Goal: Check status: Check status

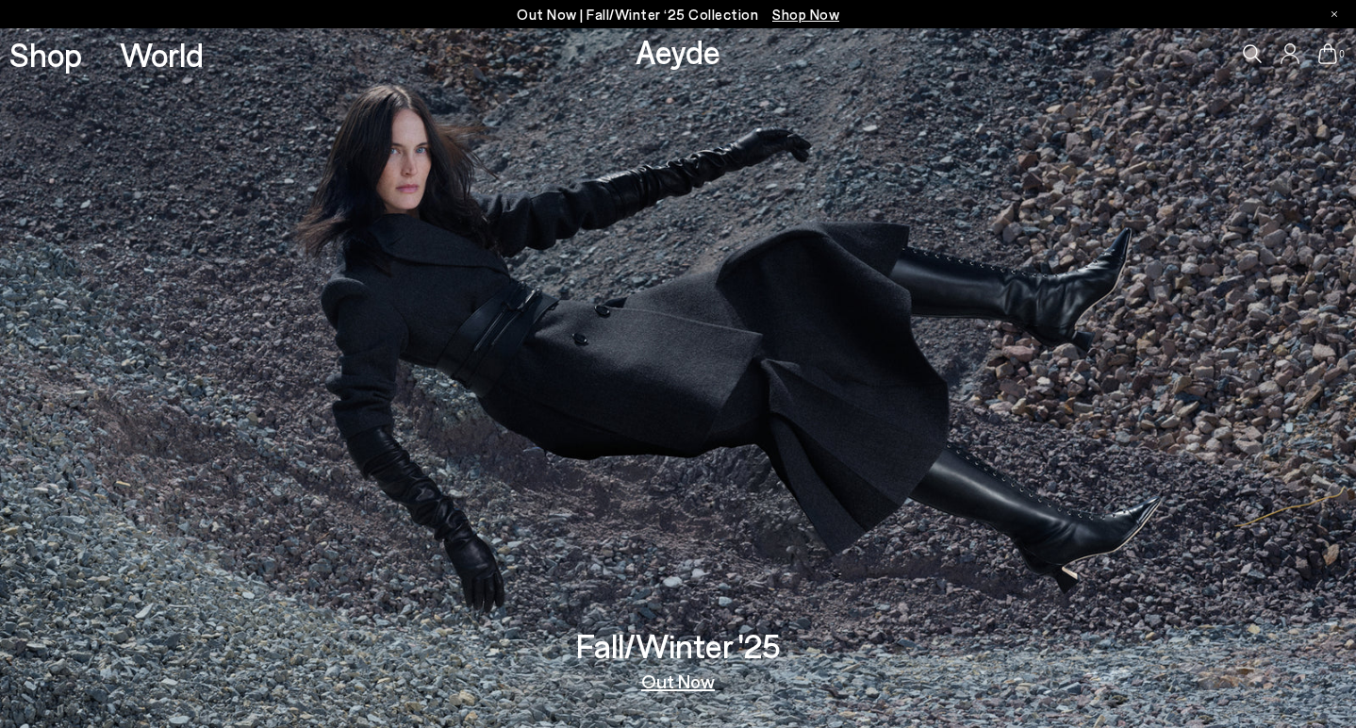
click at [1284, 51] on icon at bounding box center [1290, 53] width 19 height 21
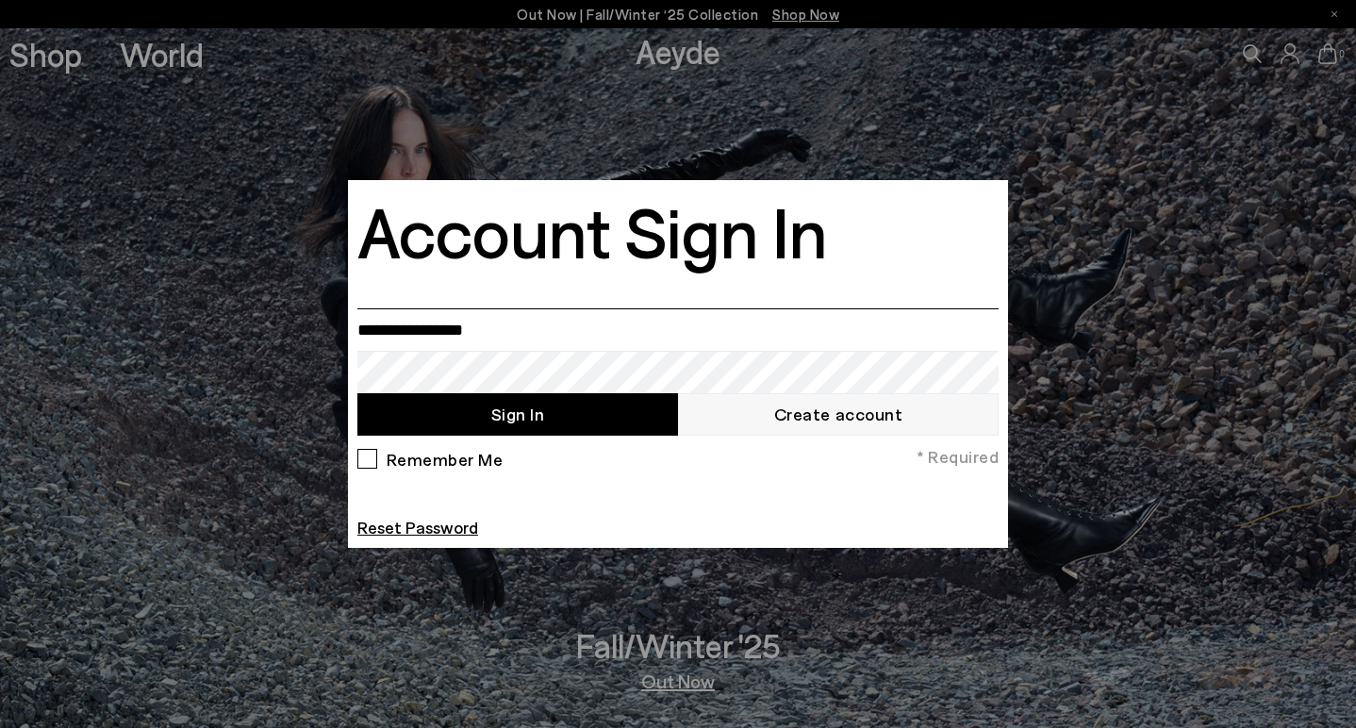
type input "**********"
click at [367, 456] on div "Remember Me" at bounding box center [430, 463] width 146 height 29
click at [518, 414] on button "Sign In" at bounding box center [517, 414] width 321 height 42
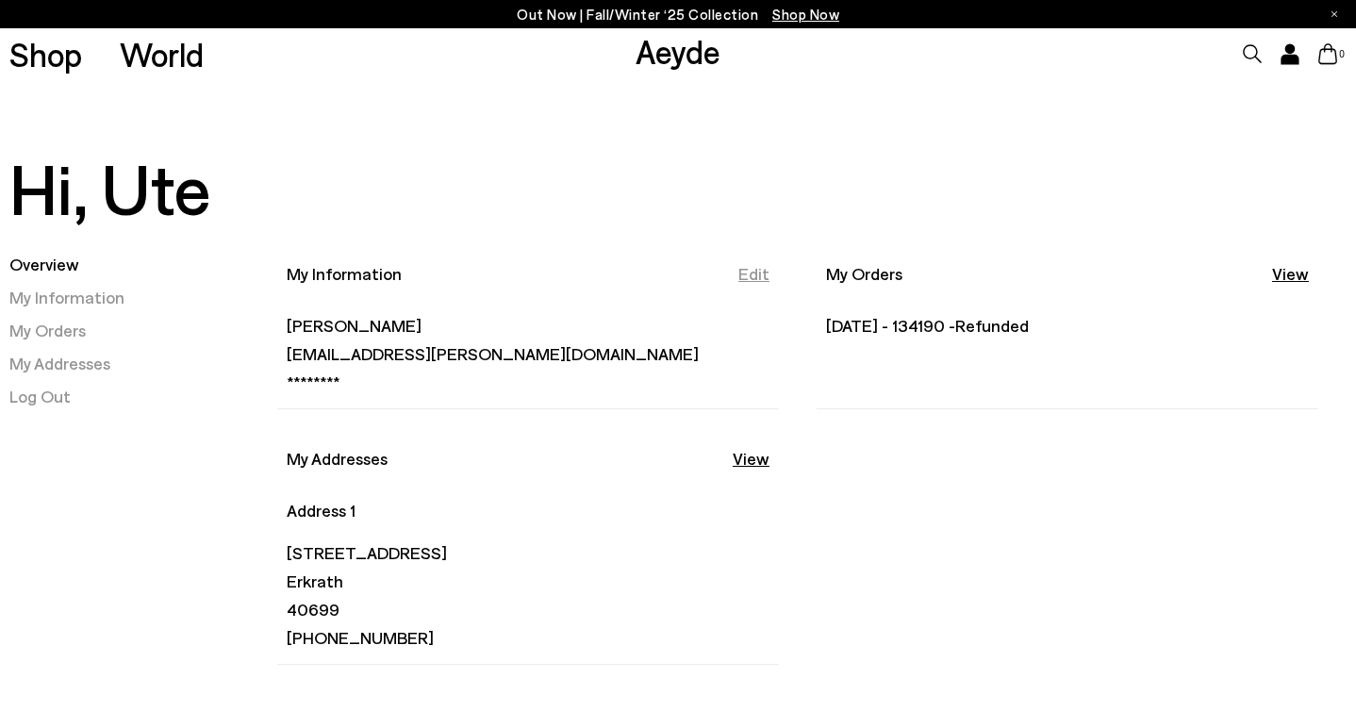
click at [755, 271] on link "Edit" at bounding box center [753, 274] width 31 height 24
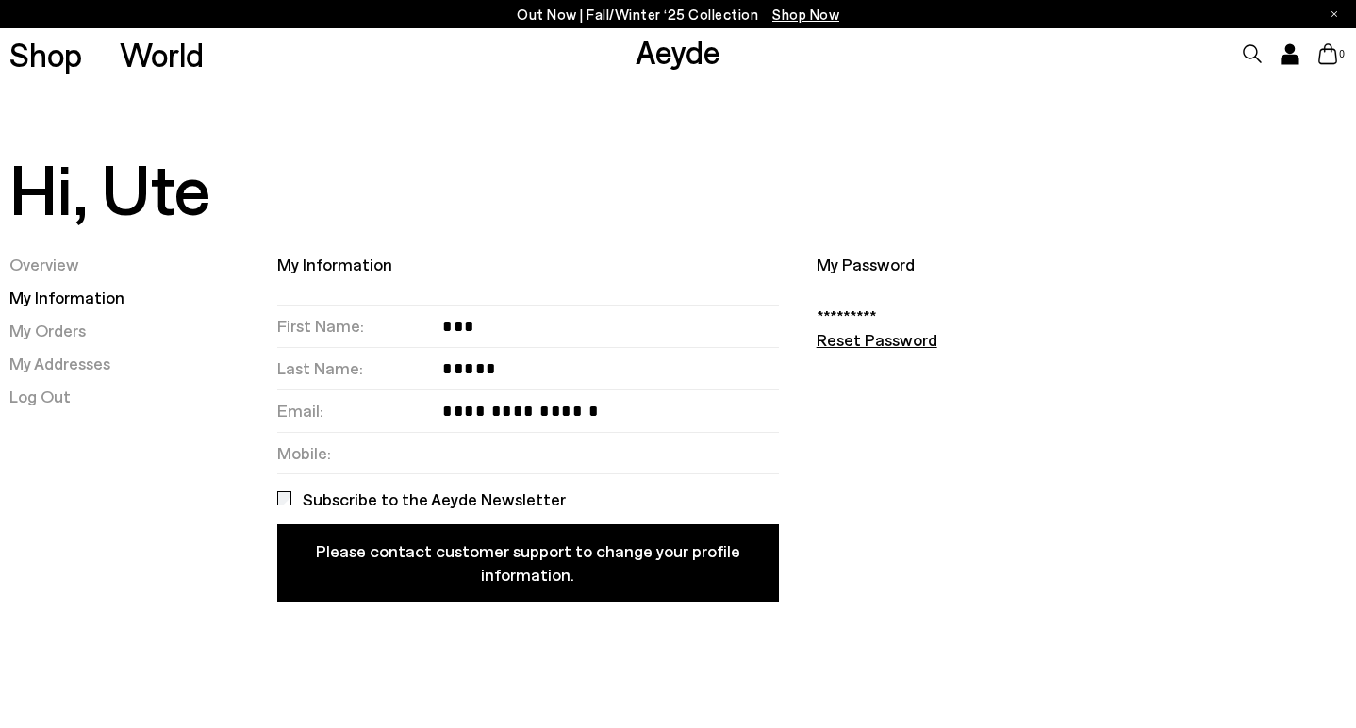
scroll to position [9, 0]
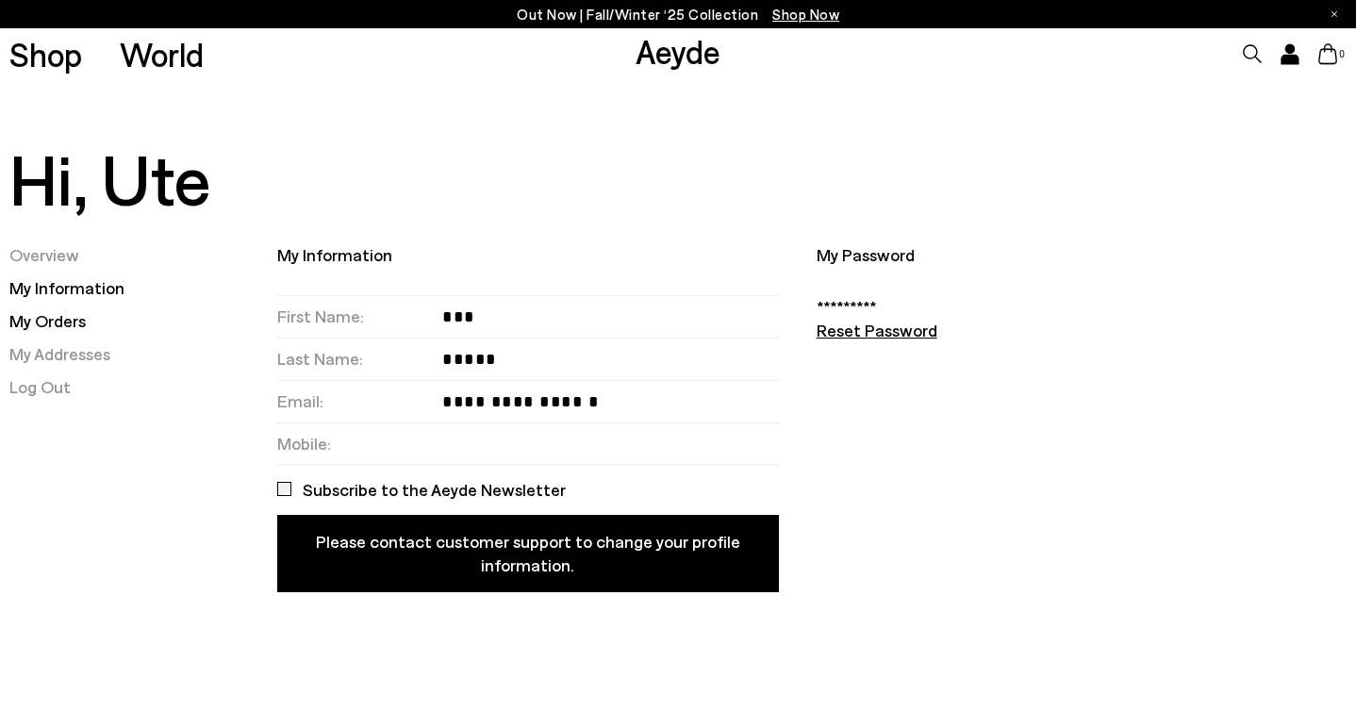
click at [63, 319] on link "My Orders" at bounding box center [47, 320] width 76 height 21
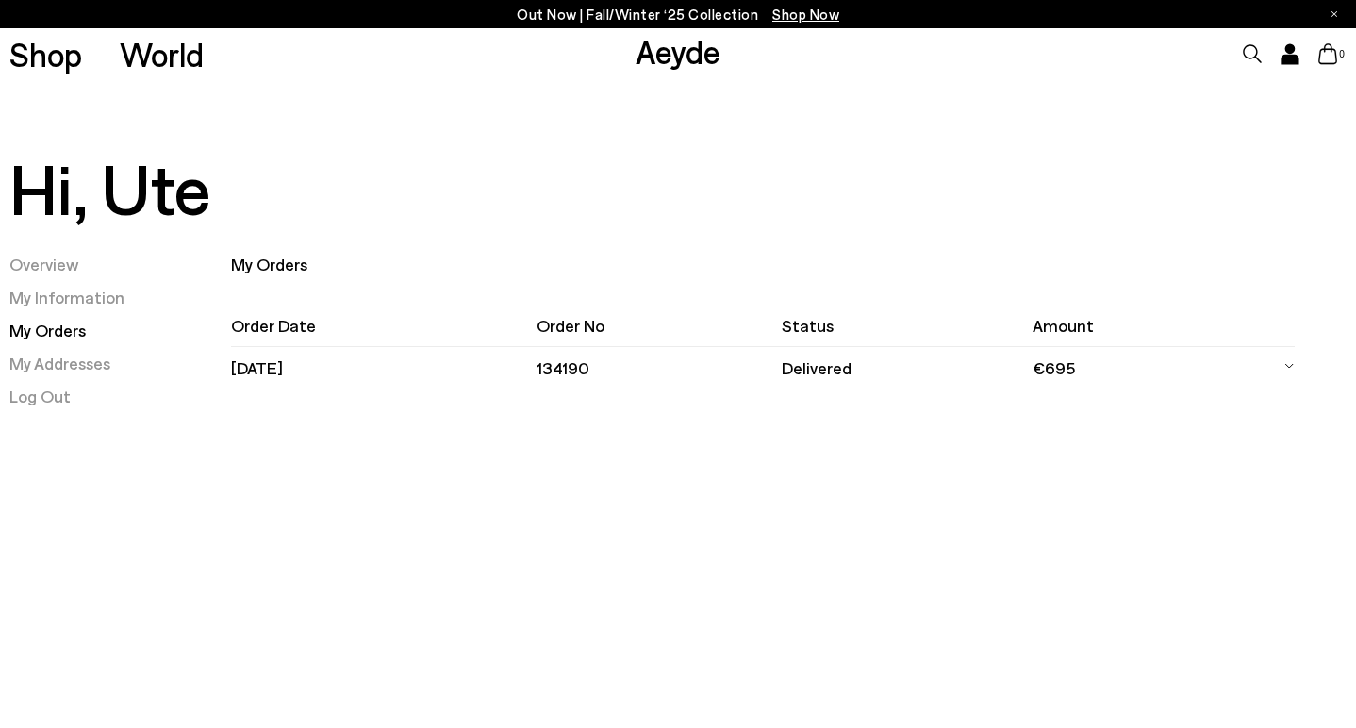
click at [585, 362] on td "134190" at bounding box center [659, 368] width 245 height 42
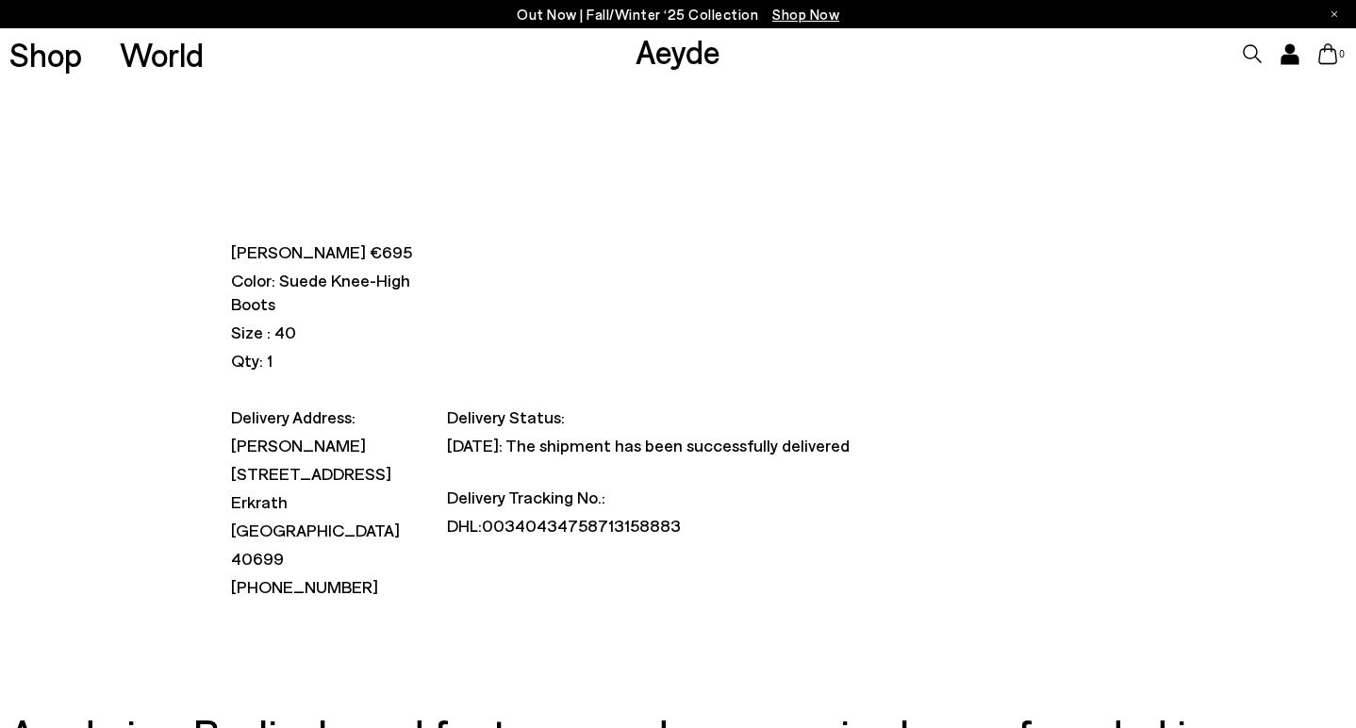
scroll to position [384, 0]
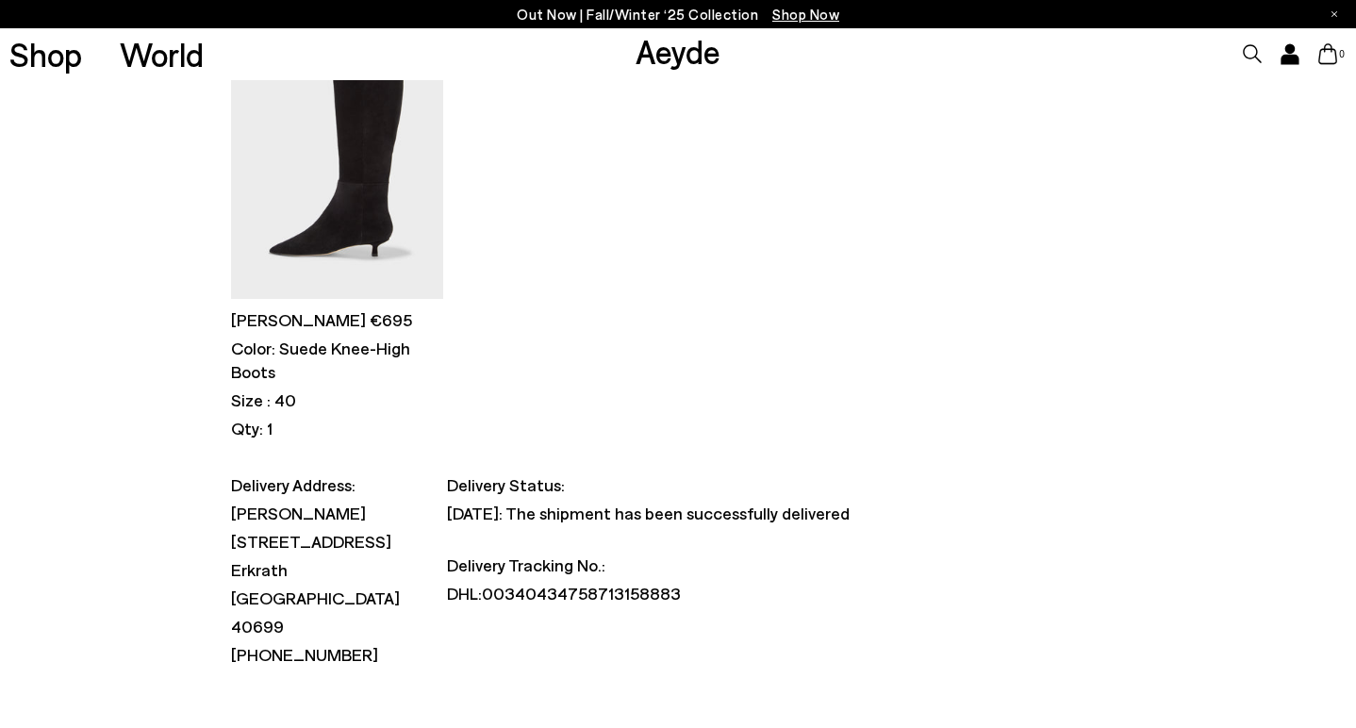
click at [345, 204] on img at bounding box center [337, 157] width 213 height 284
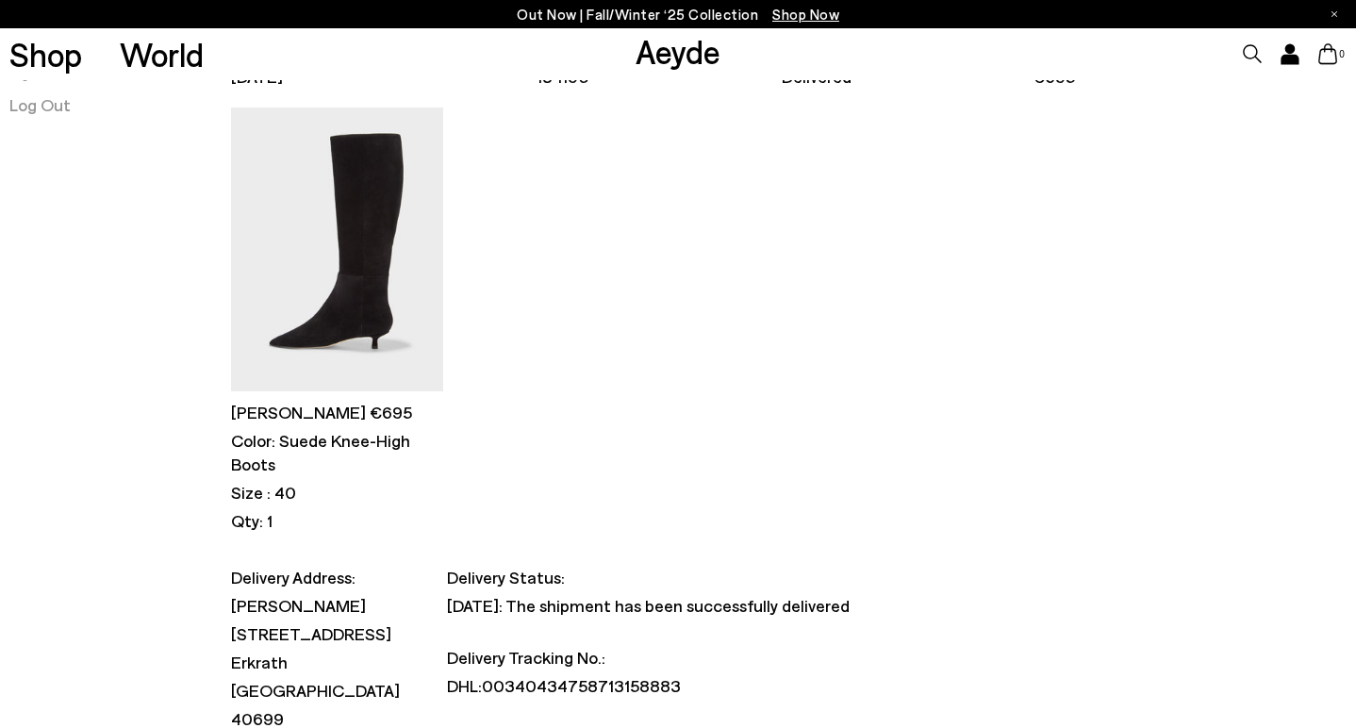
scroll to position [196, 0]
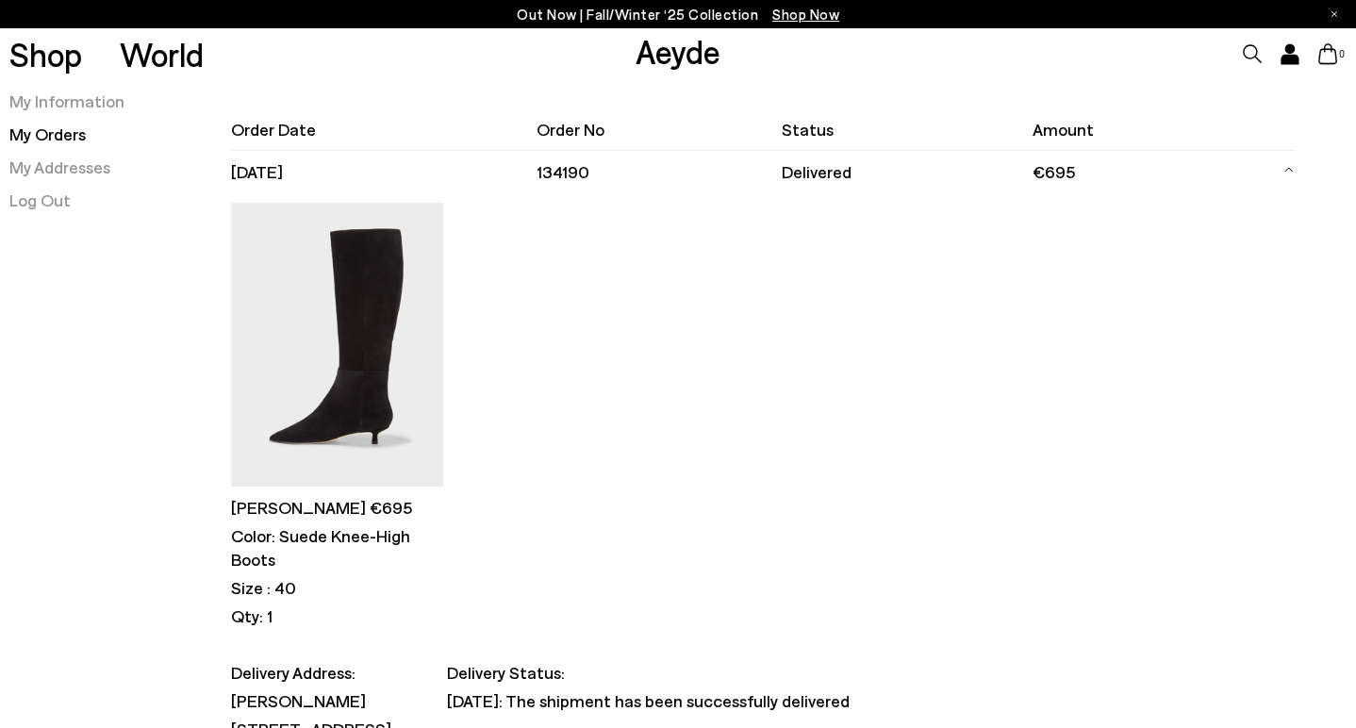
click at [572, 167] on td "134190" at bounding box center [659, 172] width 245 height 42
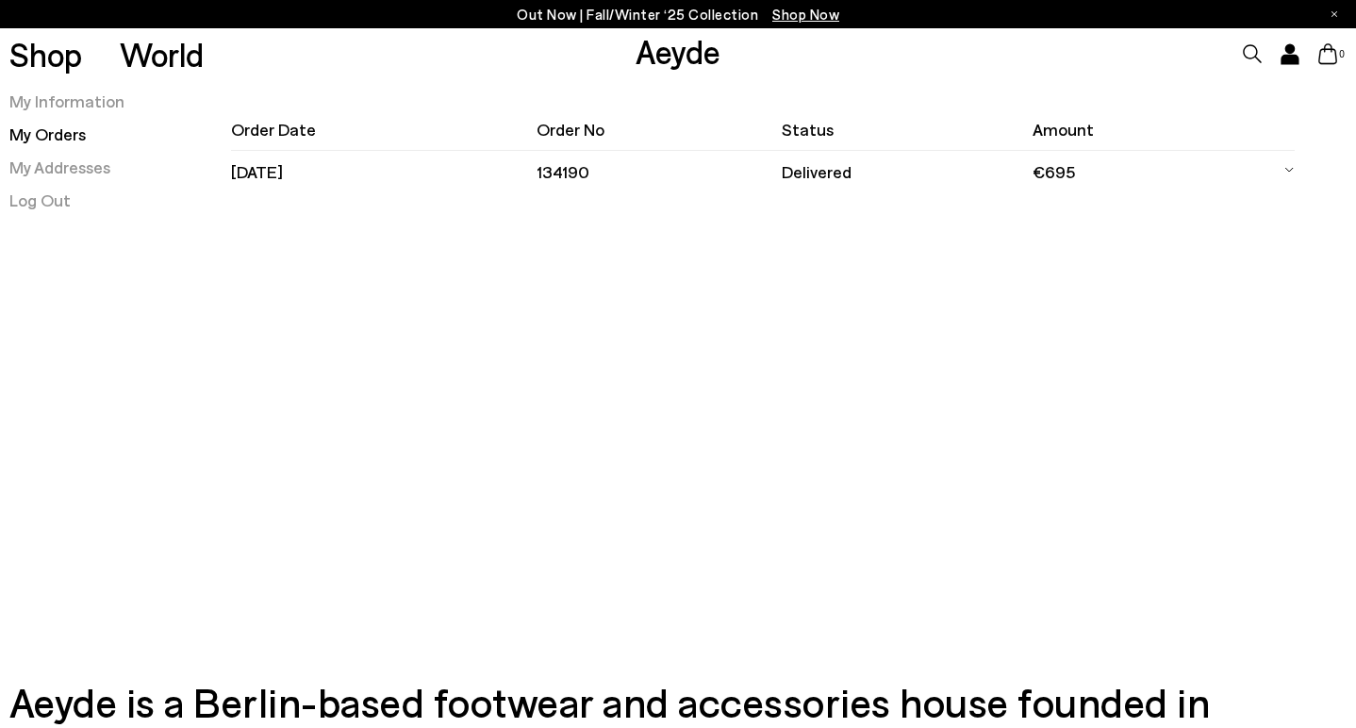
click at [571, 169] on td "134190" at bounding box center [659, 172] width 245 height 42
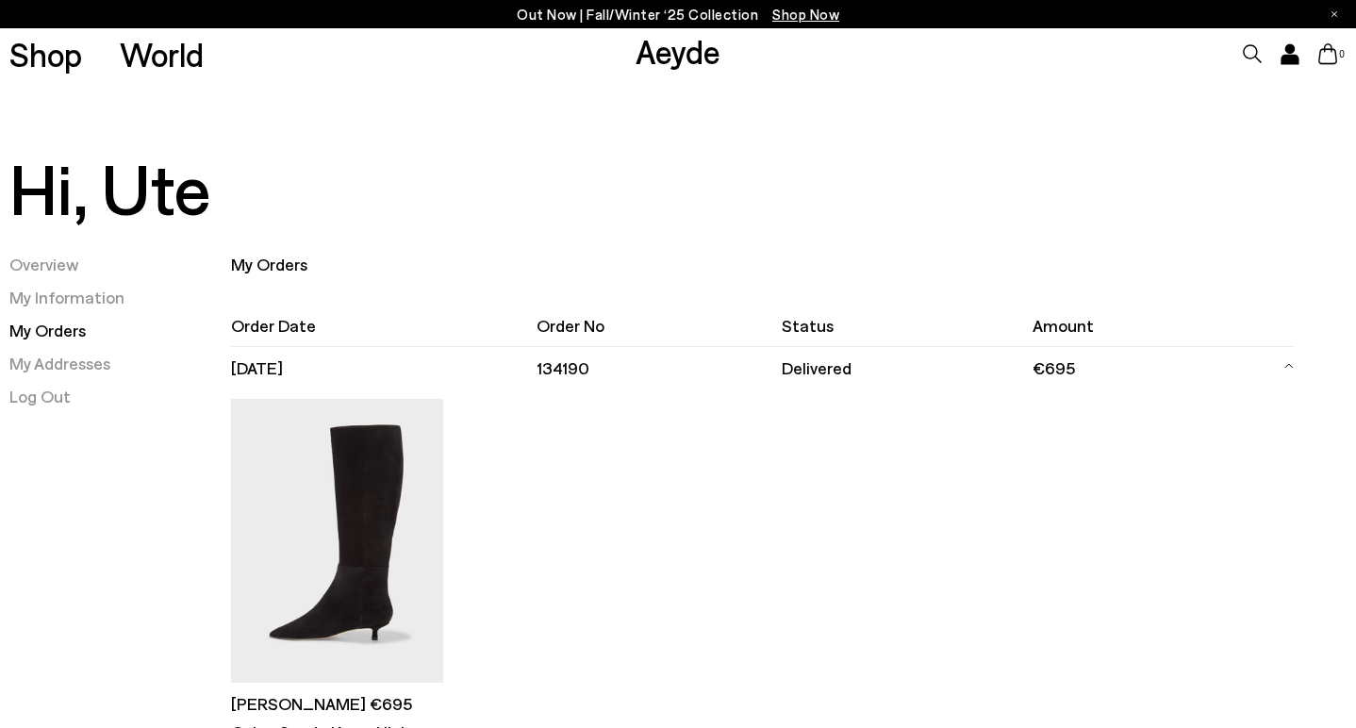
scroll to position [0, 0]
